Goal: Find specific page/section: Find specific page/section

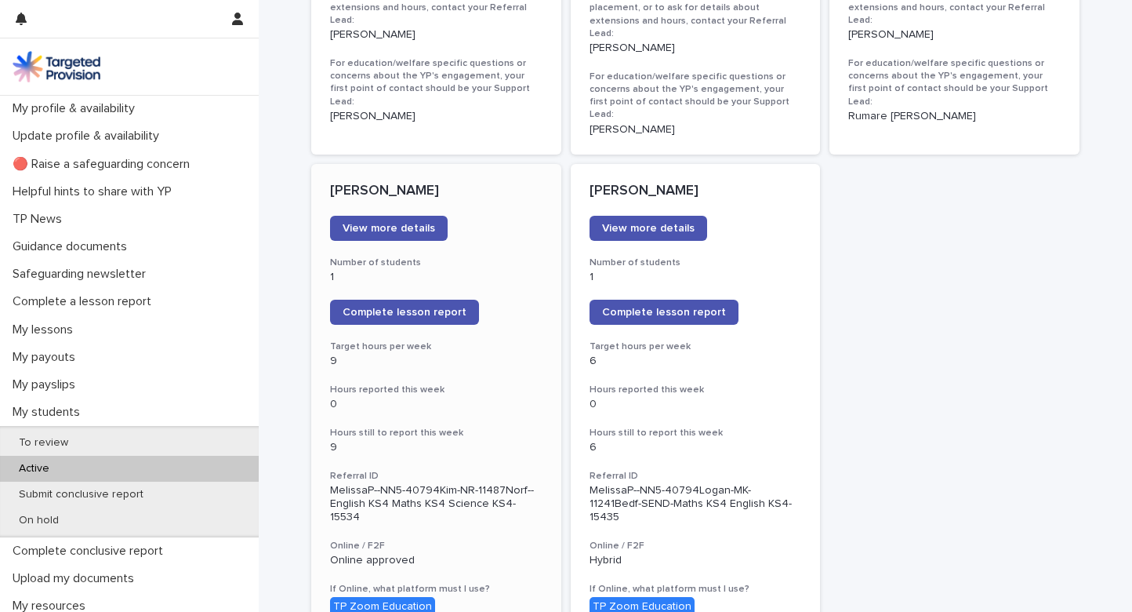
scroll to position [1221, 0]
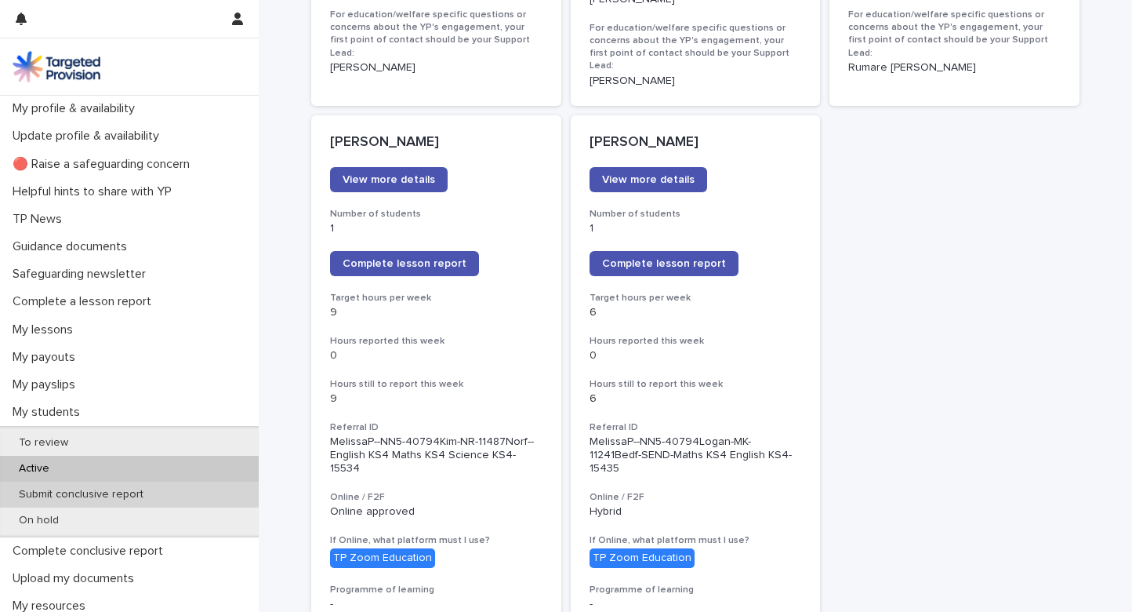
click at [111, 488] on p "Submit conclusive report" at bounding box center [81, 494] width 150 height 13
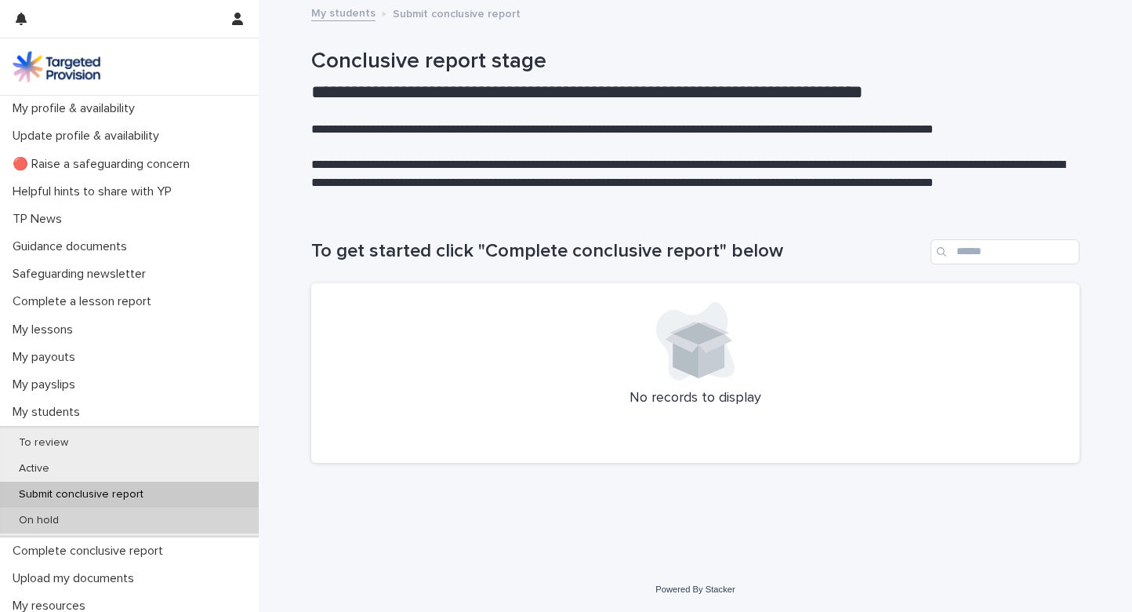
click at [40, 519] on p "On hold" at bounding box center [38, 520] width 65 height 13
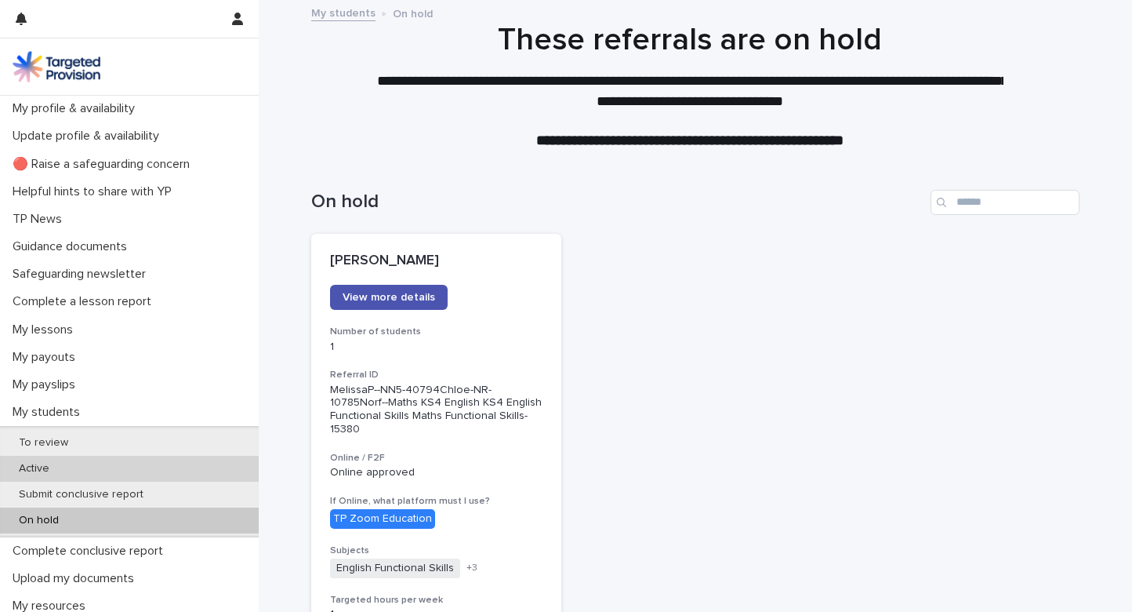
click at [53, 467] on p "Active" at bounding box center [34, 468] width 56 height 13
